Goal: Information Seeking & Learning: Learn about a topic

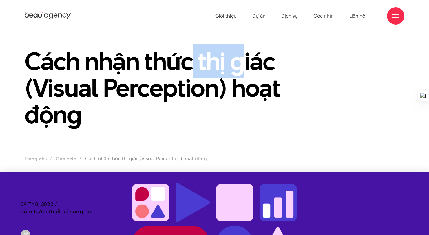
drag, startPoint x: 193, startPoint y: 69, endPoint x: 241, endPoint y: 66, distance: 47.7
click at [241, 66] on h1 "Cách nhận thức thị giác (Visual Perception) hoạt động" at bounding box center [166, 88] width 283 height 80
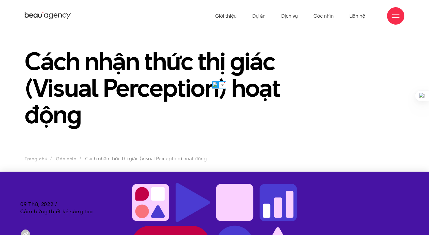
click at [110, 66] on h1 "Cách nhận thức thị giác (Visual Perception) hoạt động" at bounding box center [166, 88] width 283 height 80
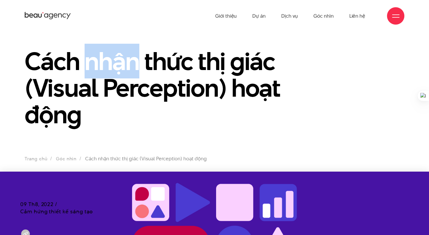
drag, startPoint x: 86, startPoint y: 63, endPoint x: 140, endPoint y: 63, distance: 54.2
click at [140, 63] on h1 "Cách nhận thức thị giác (Visual Perception) hoạt động" at bounding box center [166, 88] width 283 height 80
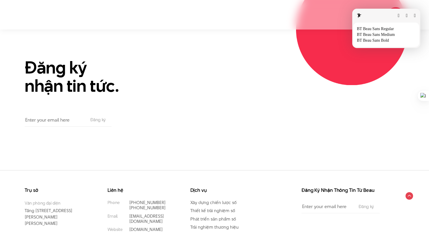
scroll to position [2293, 0]
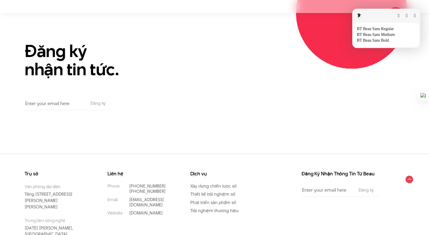
click at [406, 16] on button "button" at bounding box center [407, 15] width 2 height 5
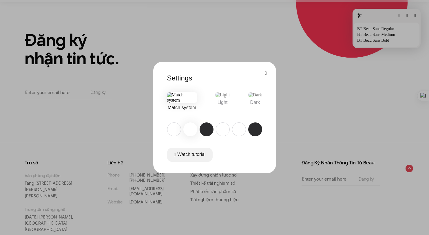
scroll to position [2306, 0]
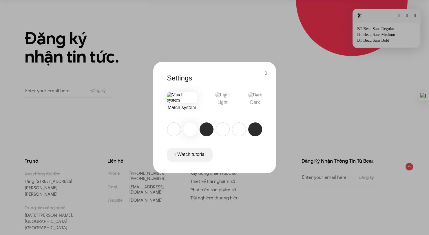
click at [266, 71] on button "button" at bounding box center [266, 73] width 2 height 5
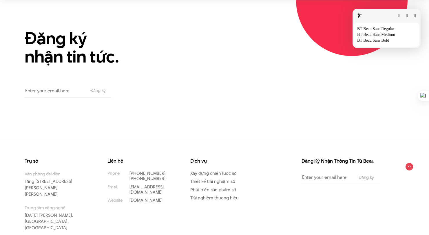
click at [415, 15] on button "button" at bounding box center [416, 15] width 2 height 5
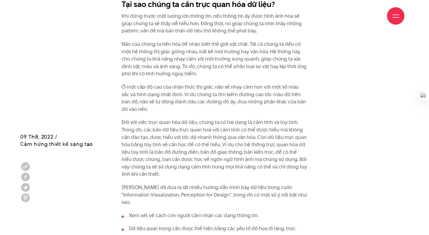
scroll to position [677, 0]
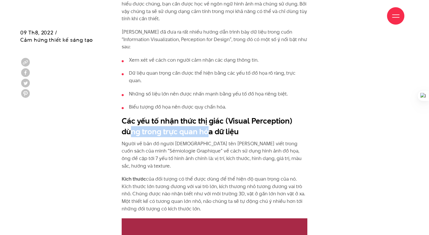
drag, startPoint x: 129, startPoint y: 126, endPoint x: 206, endPoint y: 125, distance: 77.4
click at [206, 125] on h2 "Các yếu tố nhận thức thị giác (Visual Perception) dùng trong trực quan hóa dữ l…" at bounding box center [215, 127] width 186 height 22
click at [256, 125] on h2 "Các yếu tố nhận thức thị giác (Visual Perception) dùng trong trực quan hóa dữ l…" at bounding box center [215, 127] width 186 height 22
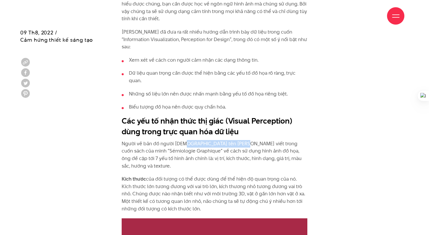
drag, startPoint x: 184, startPoint y: 137, endPoint x: 236, endPoint y: 136, distance: 51.9
click at [236, 140] on p "Người vẽ bản đồ người [DEMOGRAPHIC_DATA] tên [PERSON_NAME] viết trong cuốn sách…" at bounding box center [215, 155] width 186 height 30
click at [144, 176] on p "Kích thước của đối tượng có thể được dùng để thể hiện độ quan trọng của nó. Kíc…" at bounding box center [215, 194] width 186 height 37
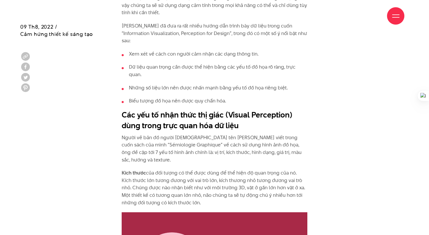
scroll to position [872, 0]
